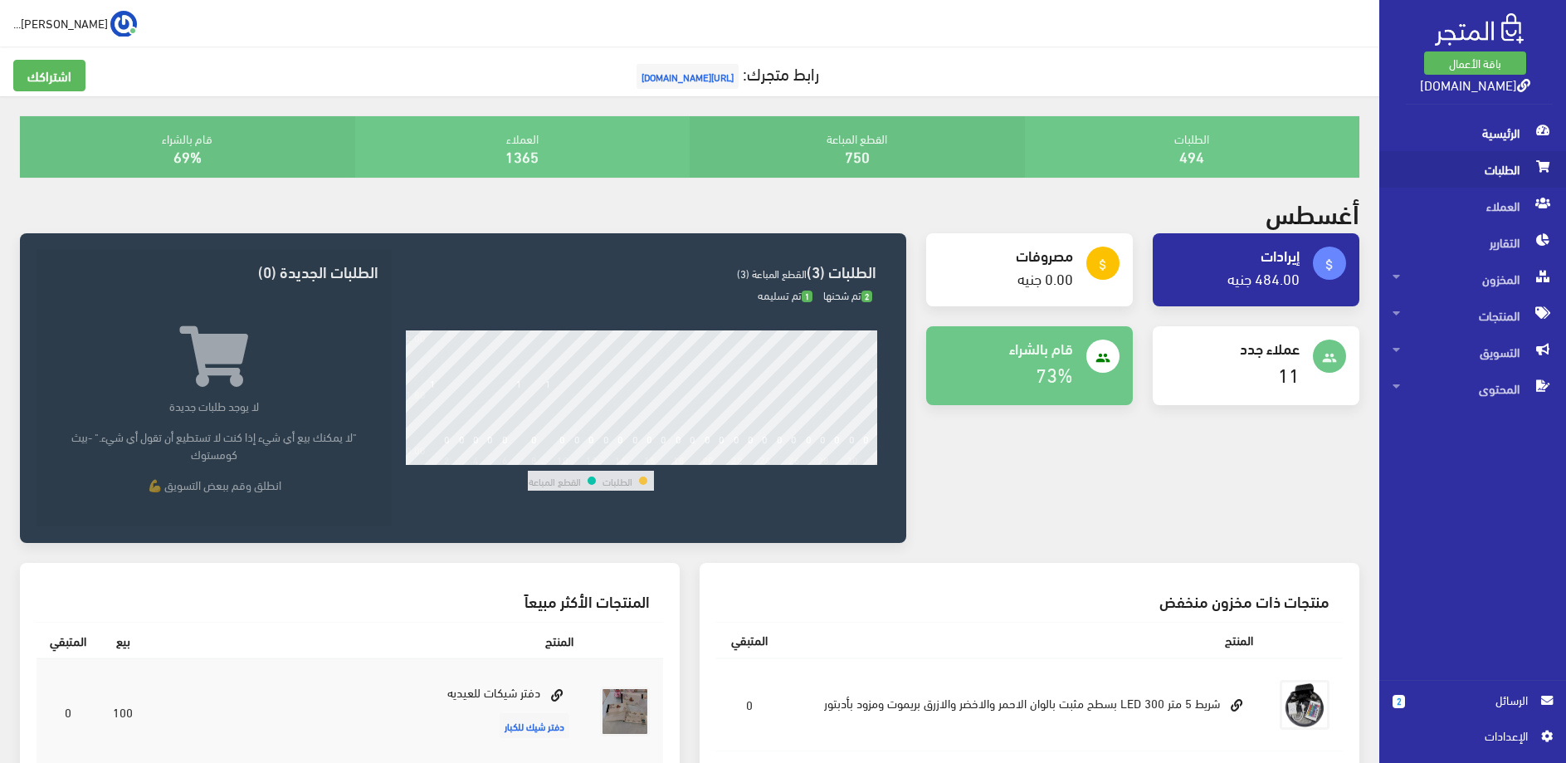
click at [1463, 161] on span "الطلبات" at bounding box center [1473, 169] width 160 height 37
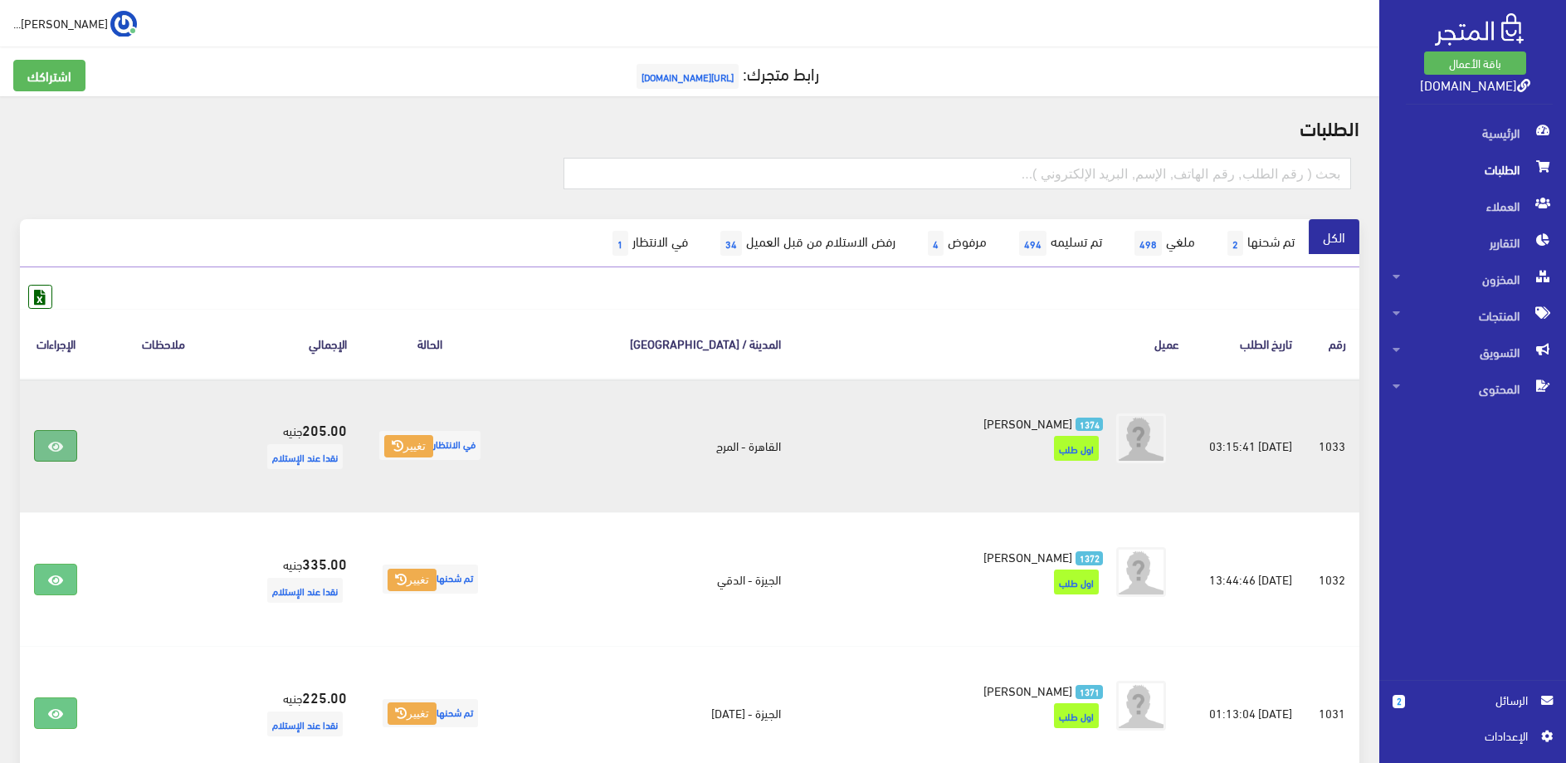
click at [50, 448] on link at bounding box center [55, 446] width 43 height 32
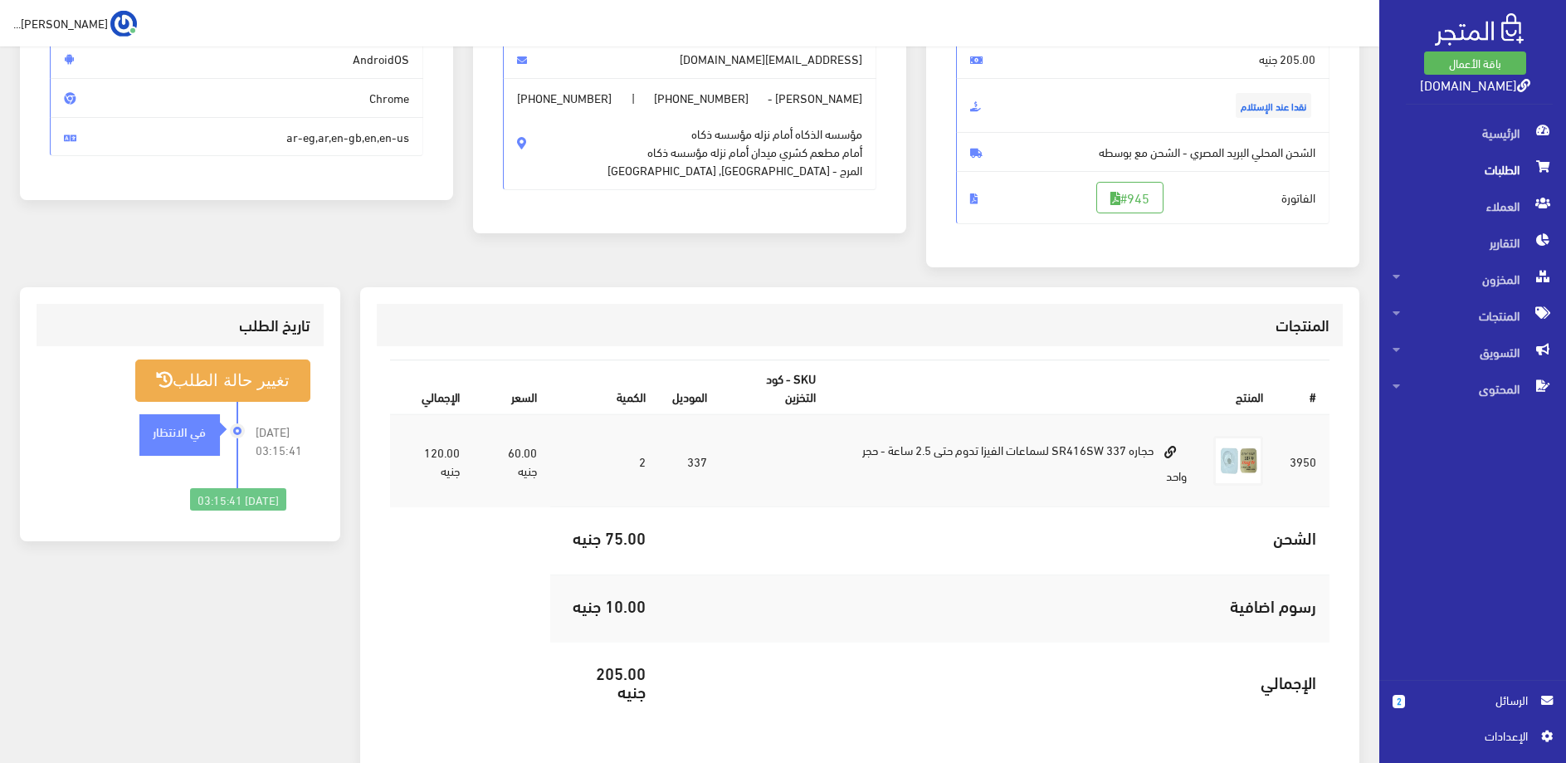
scroll to position [155, 0]
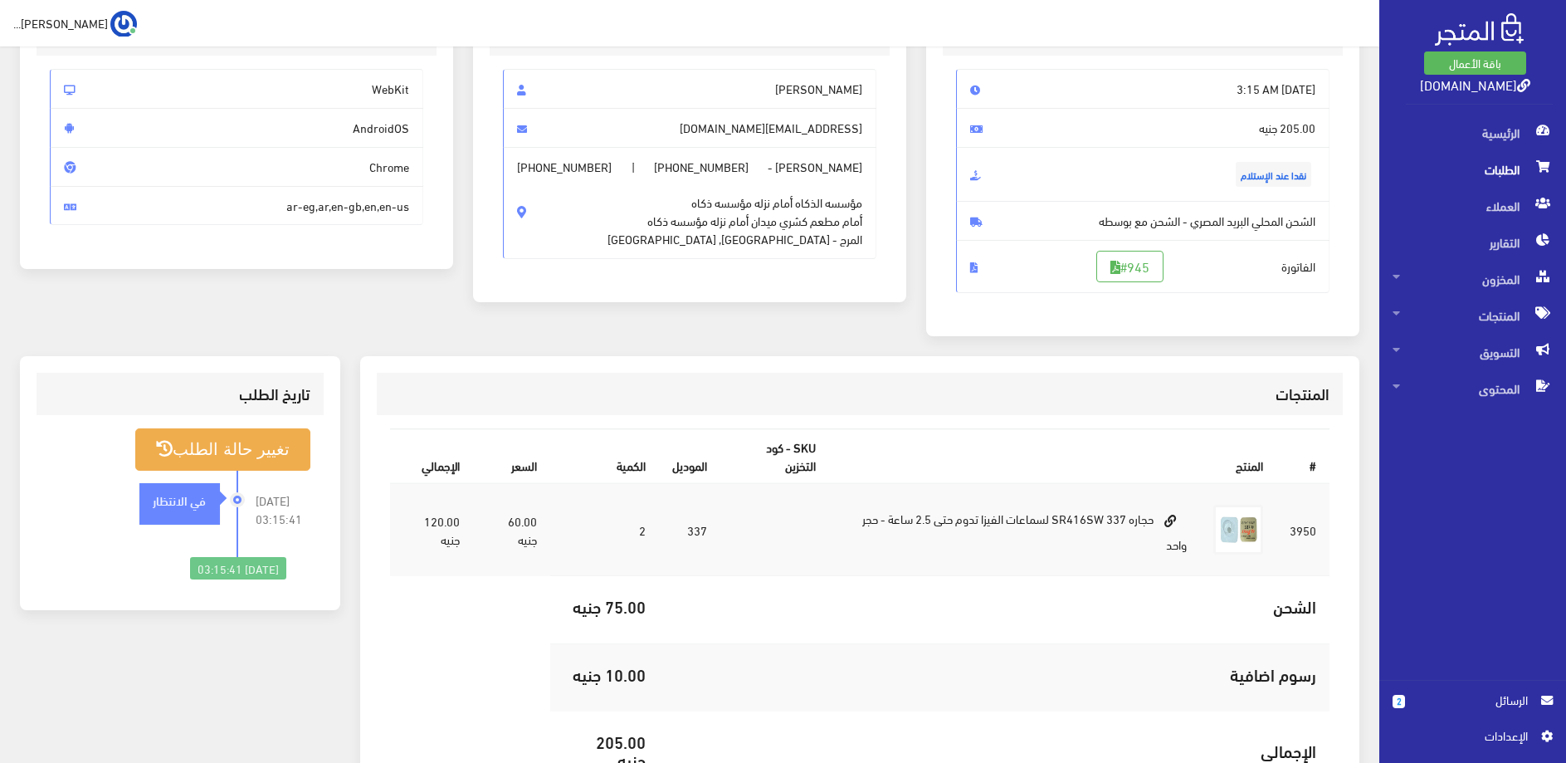
click at [932, 409] on div "المنتجات" at bounding box center [860, 394] width 967 height 42
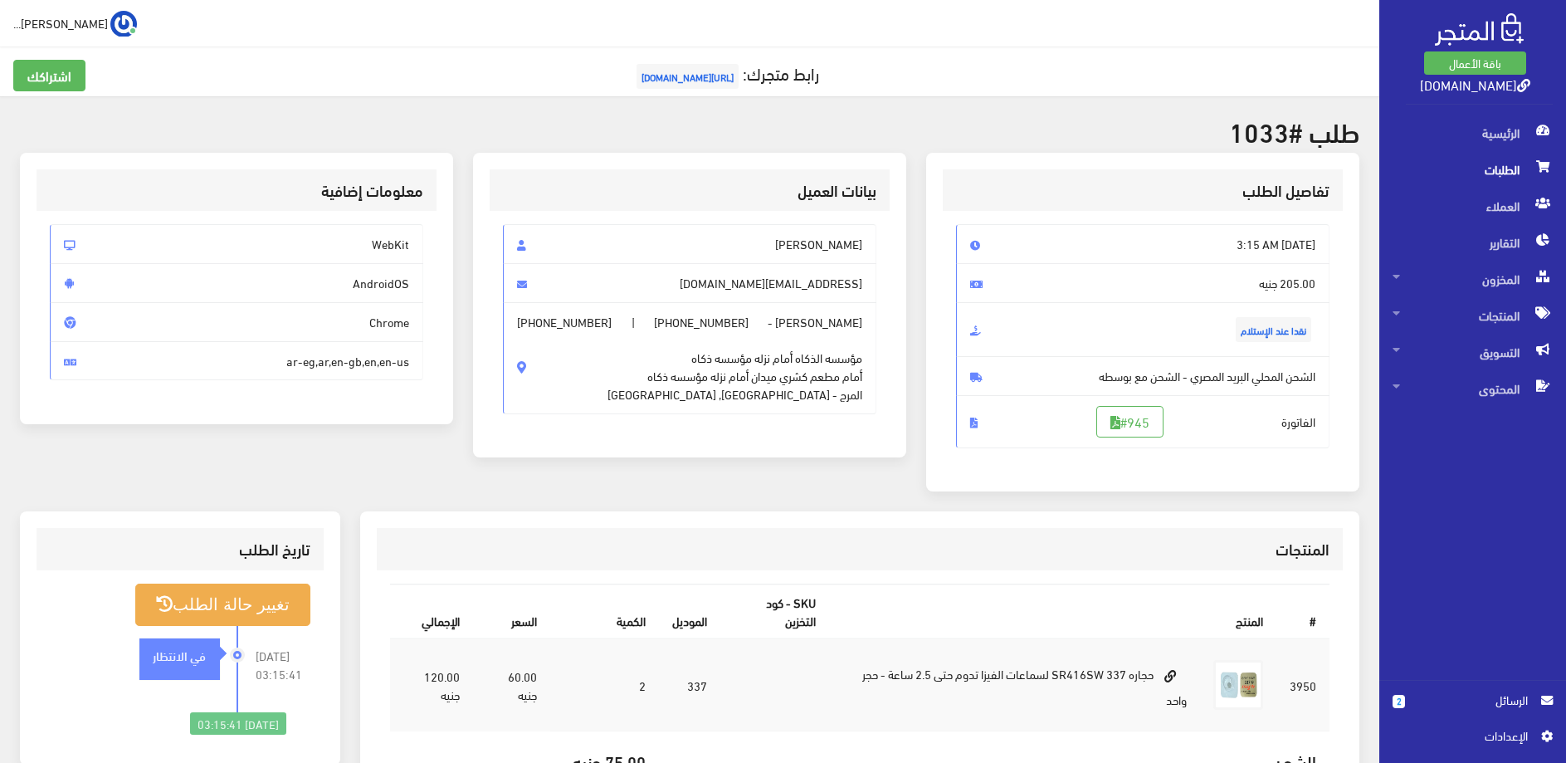
scroll to position [325, 0]
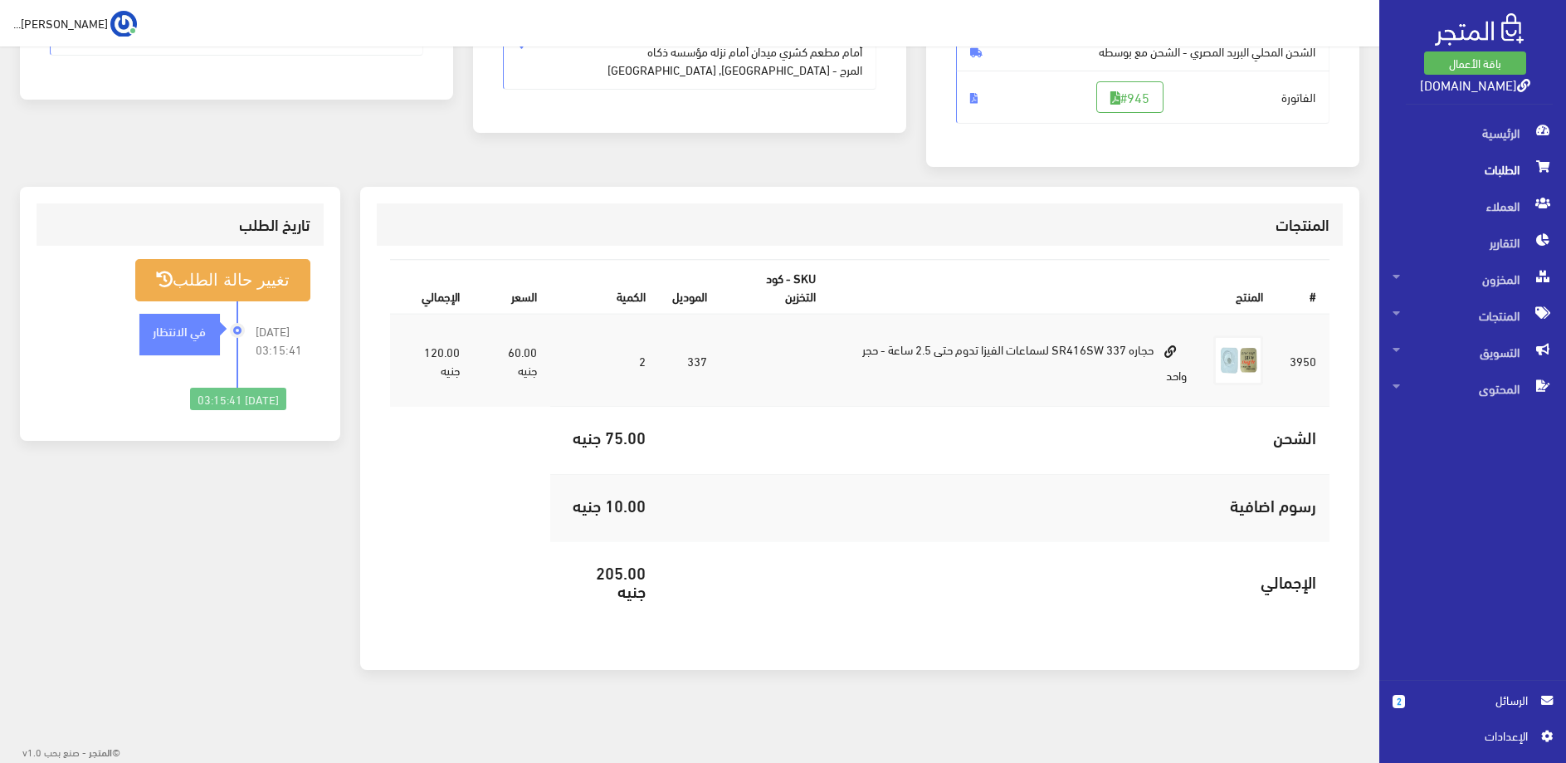
click at [1464, 165] on span "الطلبات" at bounding box center [1473, 169] width 160 height 37
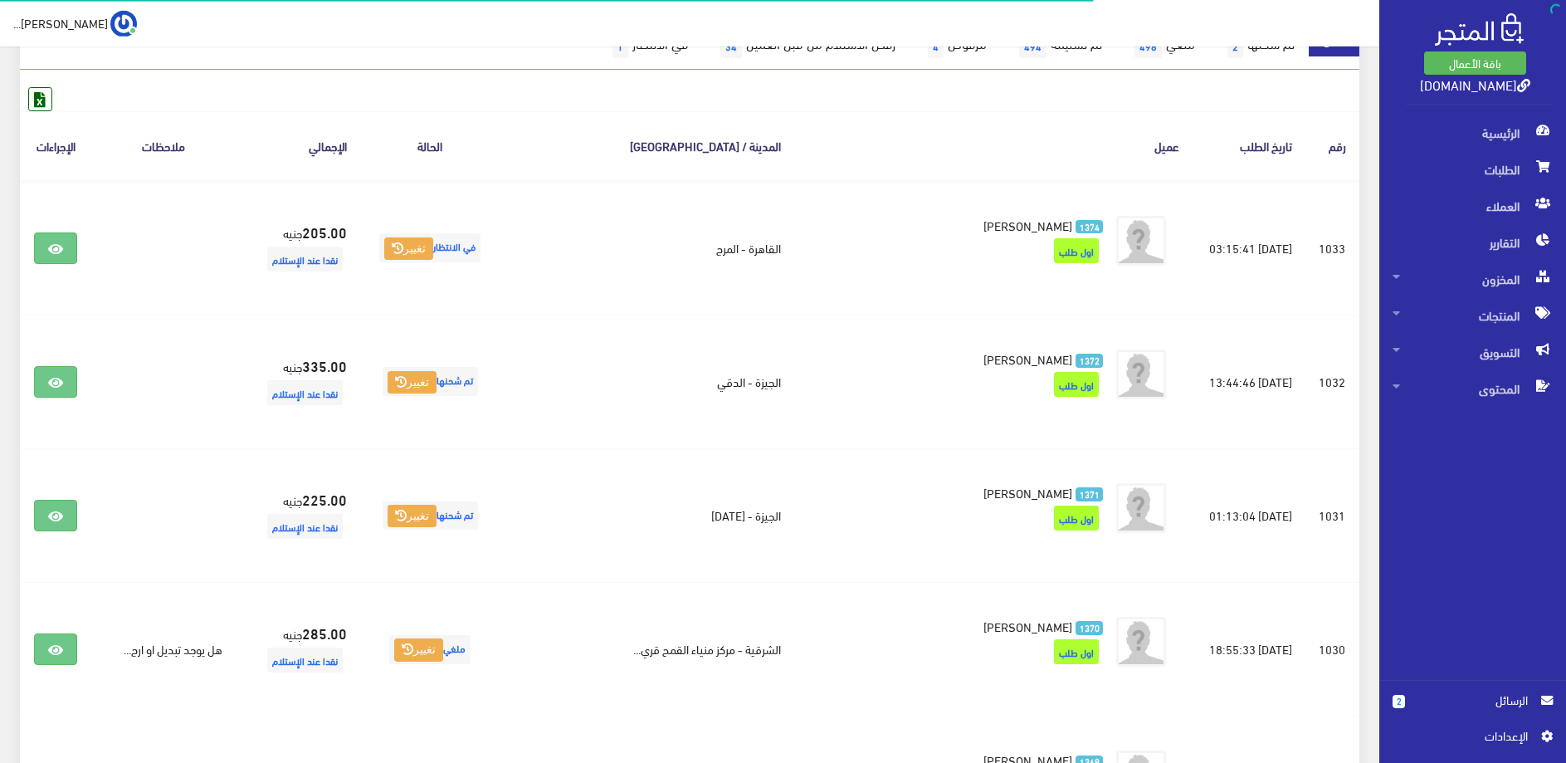
scroll to position [254, 0]
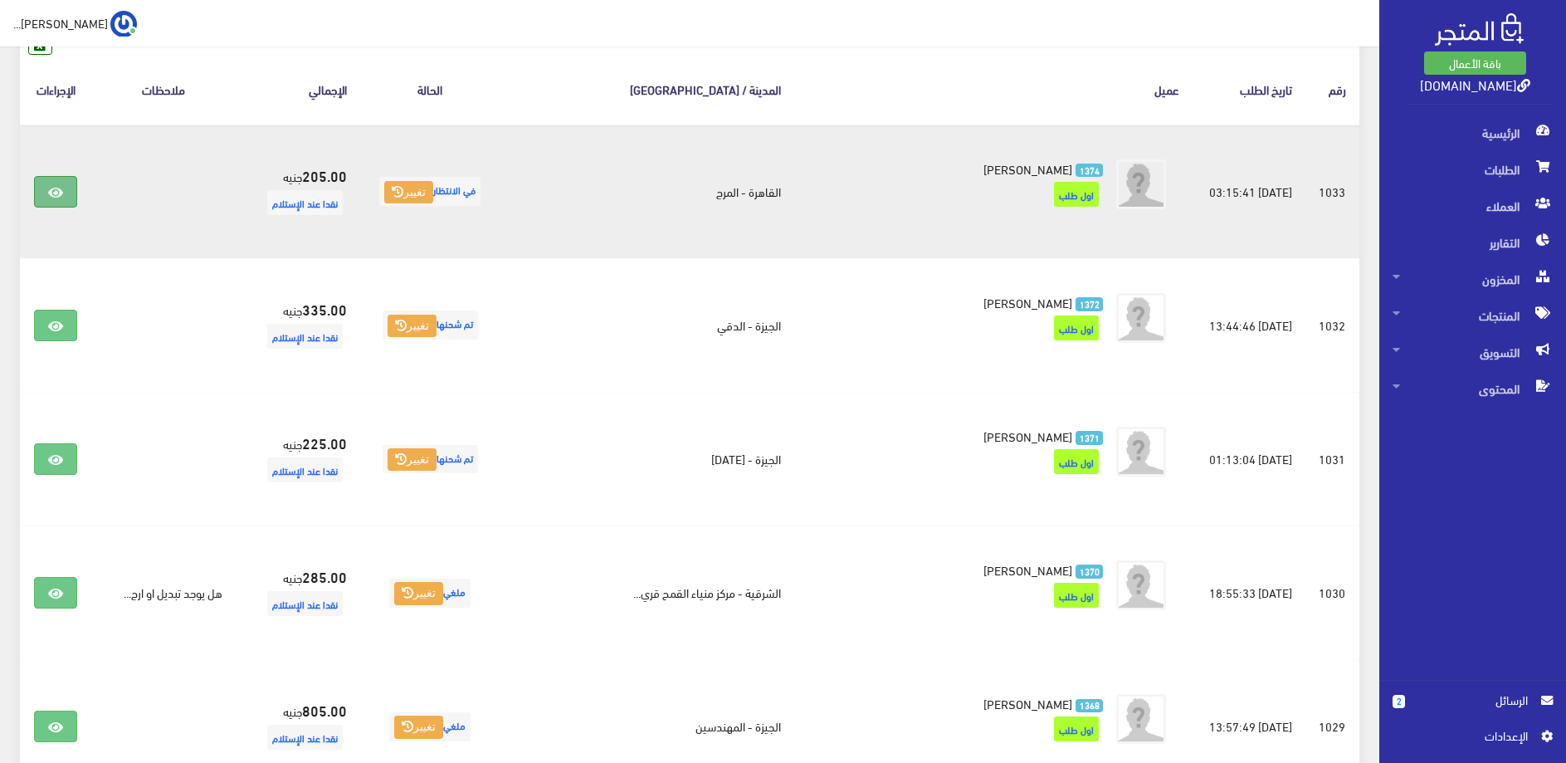
click at [61, 193] on icon at bounding box center [55, 192] width 15 height 13
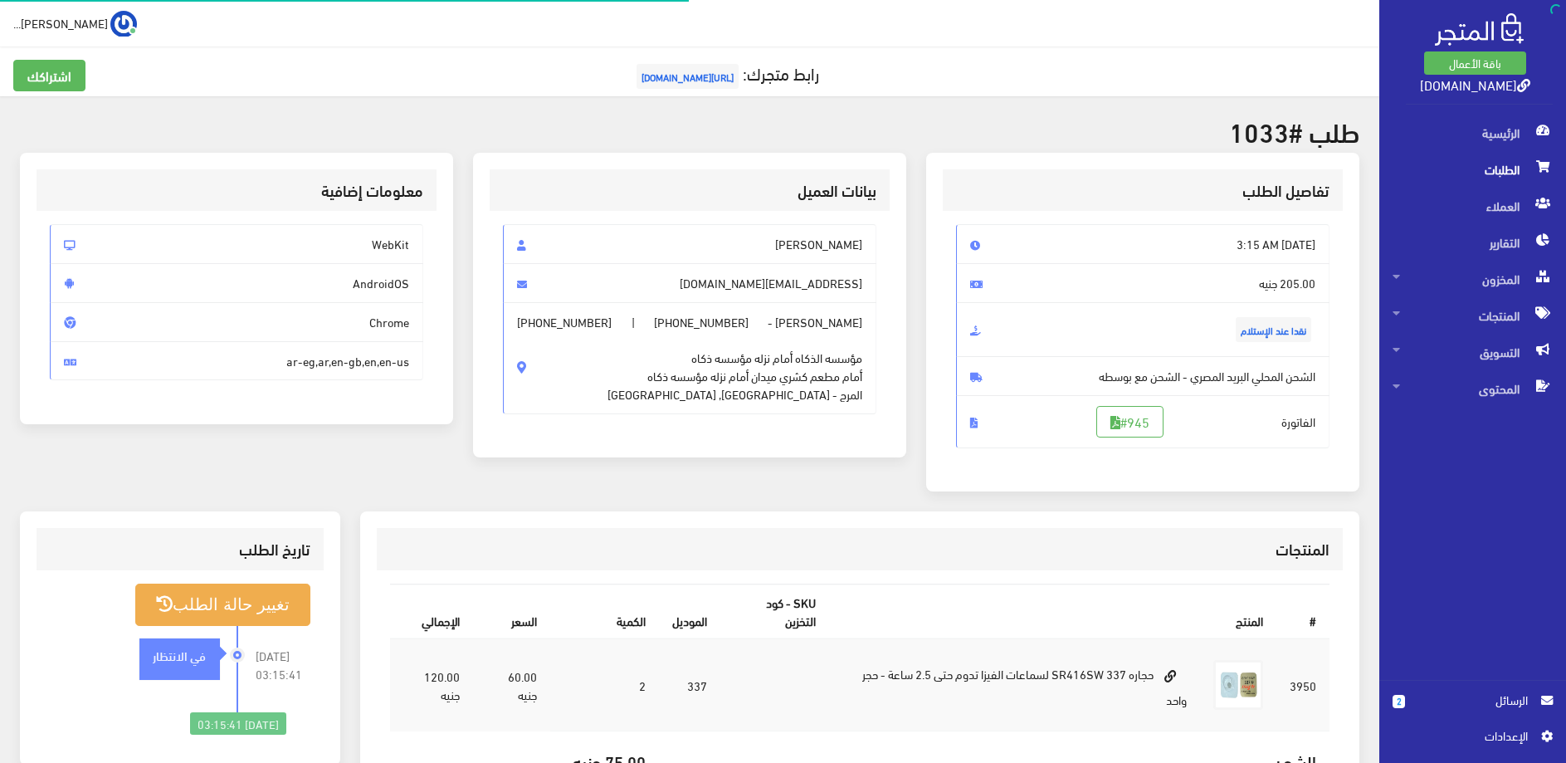
click at [857, 237] on span "[PERSON_NAME]" at bounding box center [689, 244] width 373 height 40
drag, startPoint x: 646, startPoint y: 320, endPoint x: 716, endPoint y: 323, distance: 70.6
click at [716, 323] on span "+201145567011" at bounding box center [701, 322] width 95 height 18
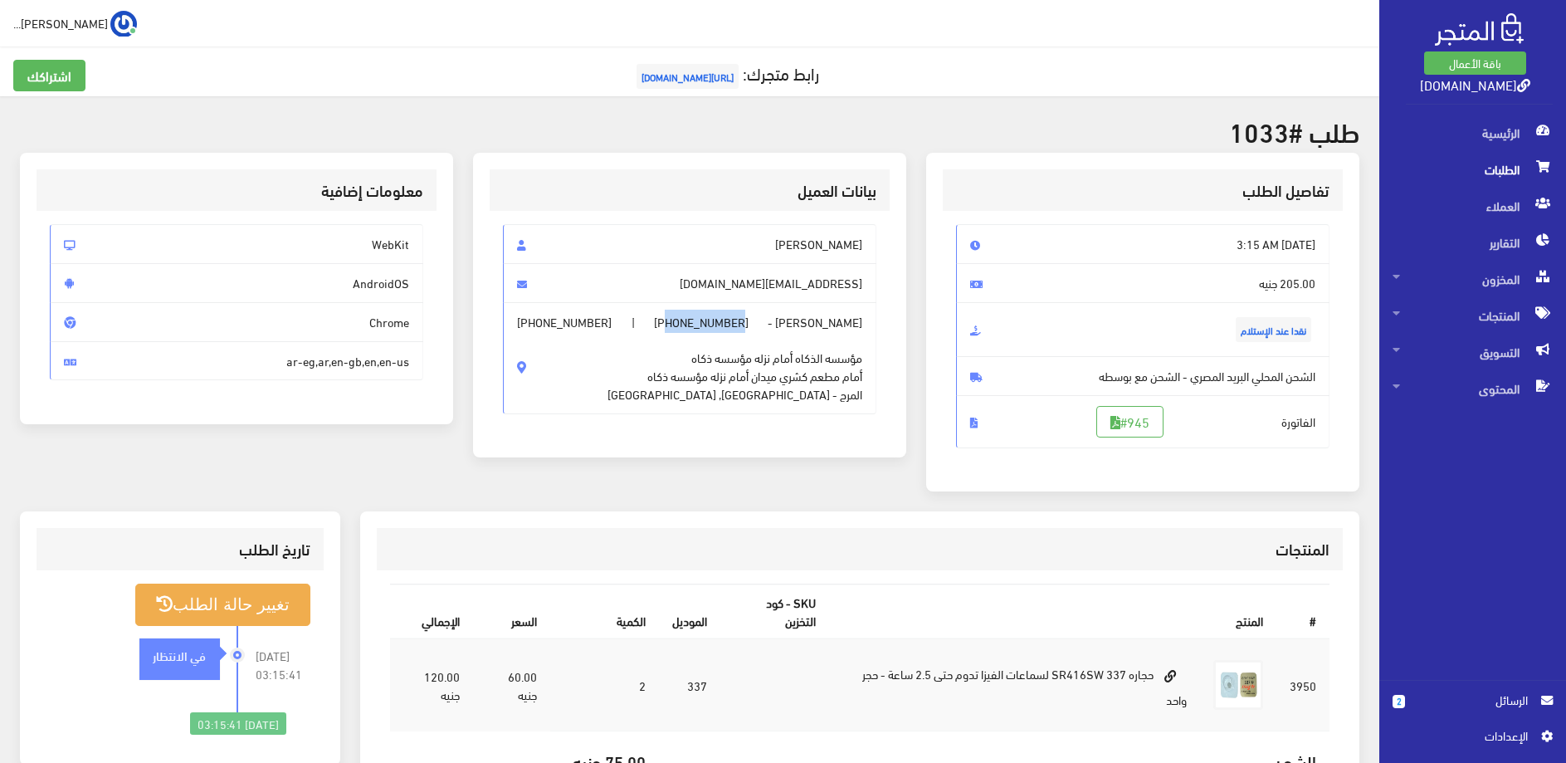
copy span "01145567011"
drag, startPoint x: 865, startPoint y: 354, endPoint x: 753, endPoint y: 371, distance: 113.3
click at [753, 371] on span "محمود محمد مرعي محمود - +201145567011 | +201152158611 مؤسسه الذكاه أمام نزله مؤ…" at bounding box center [689, 358] width 373 height 112
copy span "مؤسسه الذكاه أمام نزله مؤسسه ذكاه أمام مطعم كشري ميدان"
click at [779, 242] on span "[PERSON_NAME]" at bounding box center [689, 244] width 373 height 40
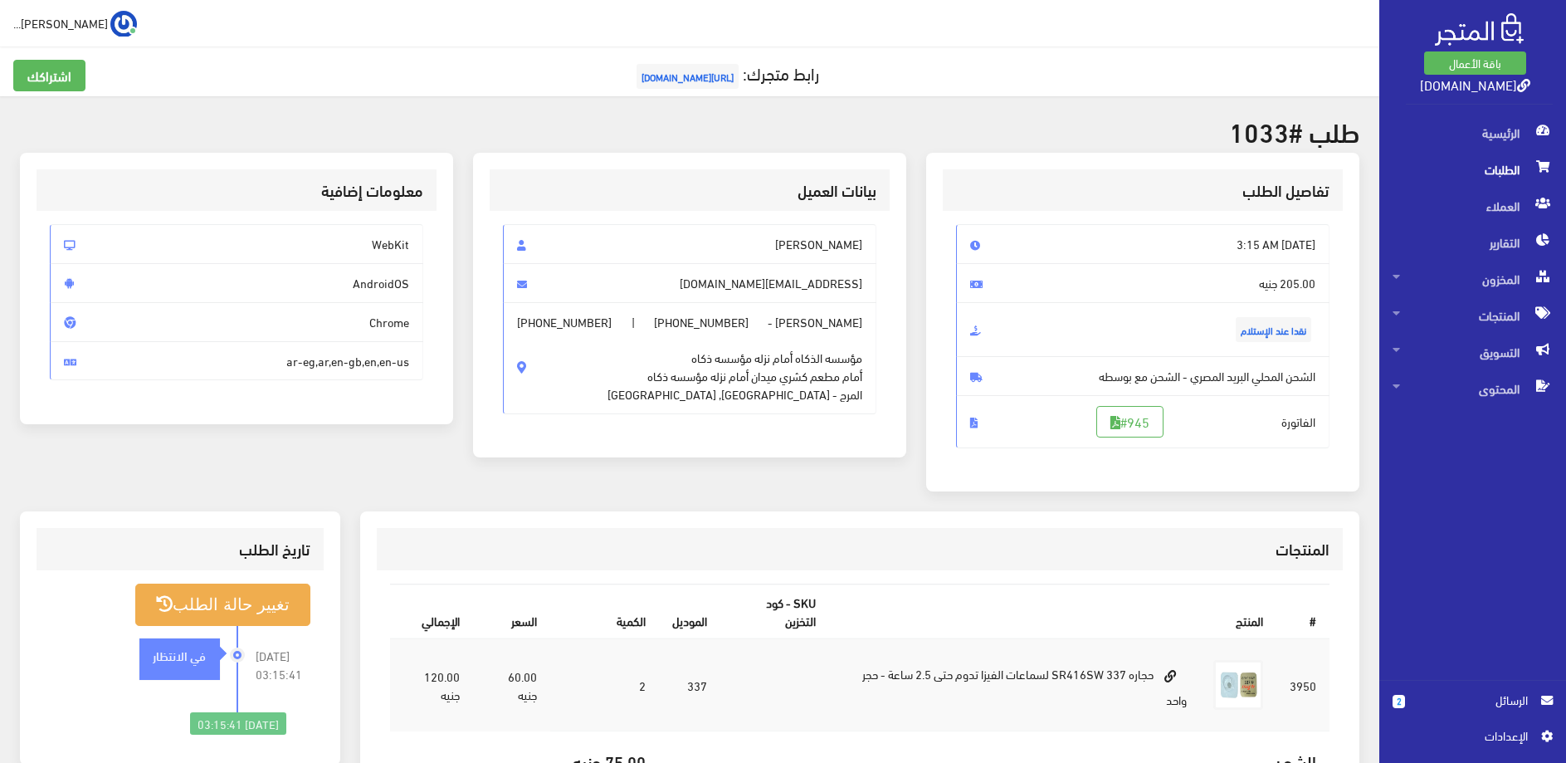
click at [779, 242] on span "[PERSON_NAME]" at bounding box center [689, 244] width 373 height 40
drag, startPoint x: 643, startPoint y: 319, endPoint x: 714, endPoint y: 321, distance: 70.6
click at [714, 321] on span "[PHONE_NUMBER]" at bounding box center [701, 322] width 95 height 18
copy span "01145567011"
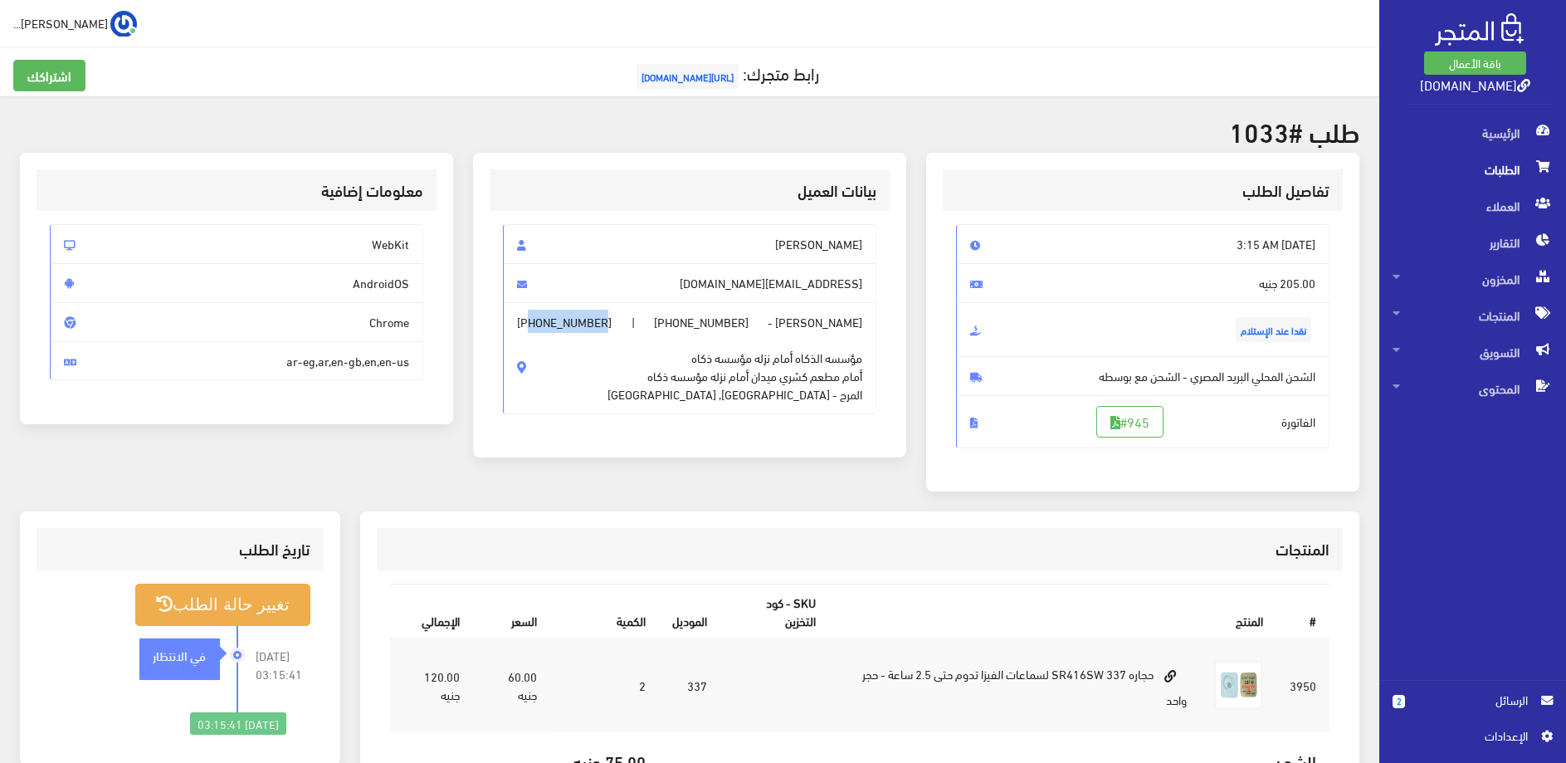
drag, startPoint x: 532, startPoint y: 320, endPoint x: 601, endPoint y: 317, distance: 69.0
click at [601, 317] on span "[PHONE_NUMBER]" at bounding box center [564, 322] width 95 height 18
copy span "01152158611"
